Goal: Check status: Check status

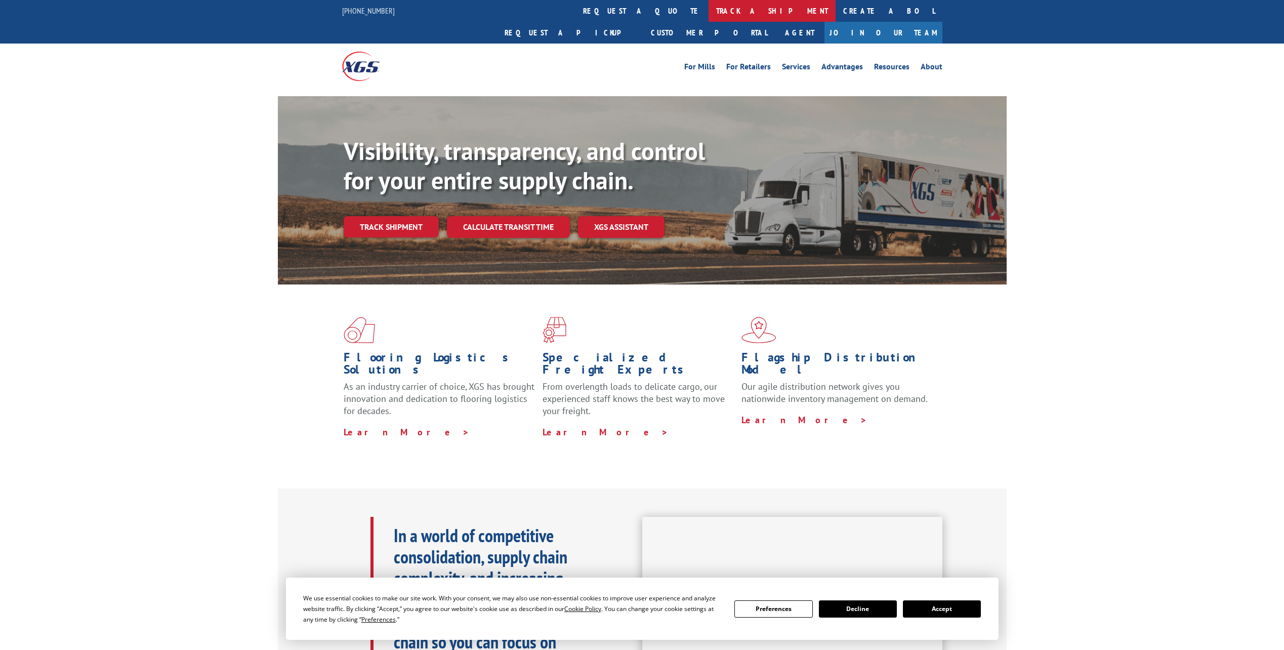
click at [708, 11] on link "track a shipment" at bounding box center [771, 11] width 127 height 22
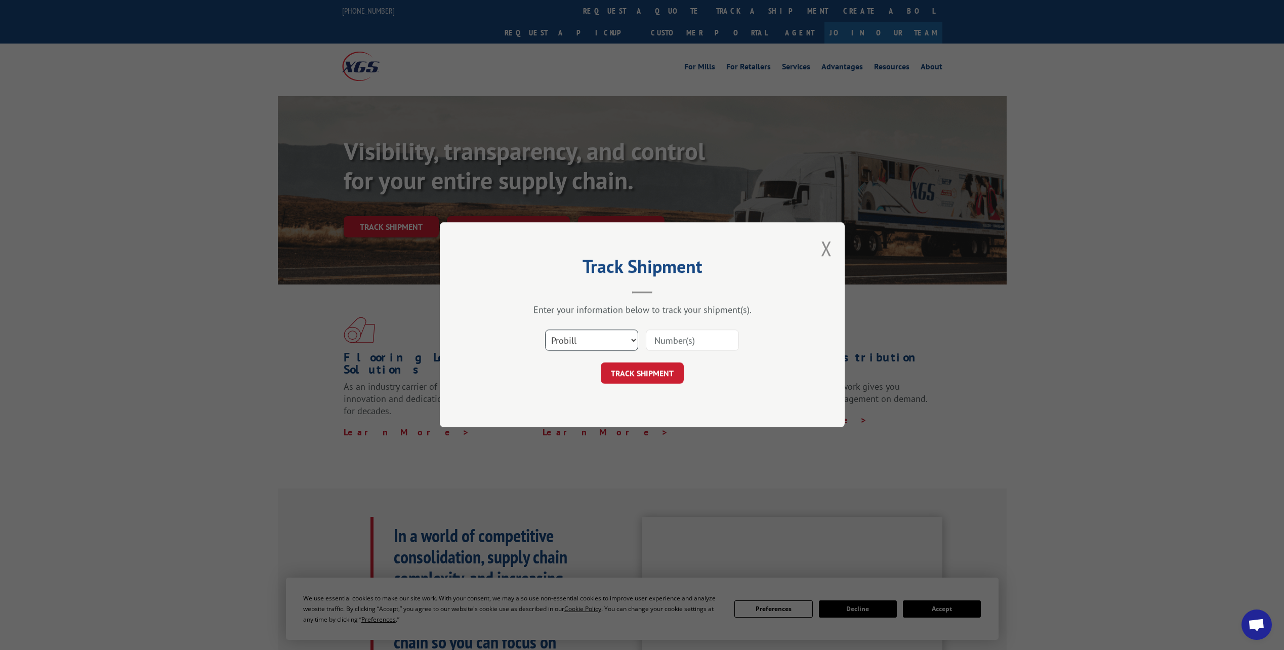
click at [615, 338] on select "Select category... Probill BOL PO" at bounding box center [591, 340] width 93 height 21
click at [679, 354] on div "Select category... Probill BOL PO" at bounding box center [642, 340] width 304 height 33
click at [606, 333] on select "Select category... Probill BOL PO" at bounding box center [591, 340] width 93 height 21
select select "bol"
click at [545, 330] on select "Select category... Probill BOL PO" at bounding box center [591, 340] width 93 height 21
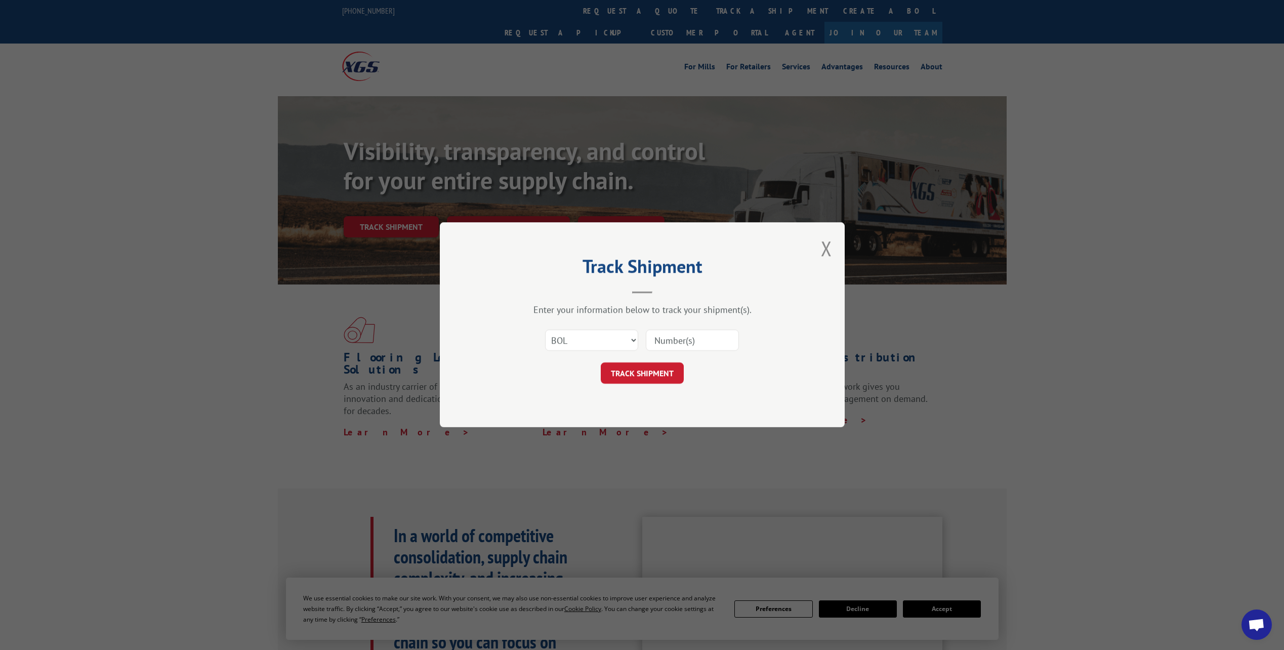
click at [667, 340] on input at bounding box center [692, 340] width 93 height 21
paste input "6879962"
type input "6879962"
click at [662, 373] on button "TRACK SHIPMENT" at bounding box center [642, 373] width 83 height 21
